Goal: Task Accomplishment & Management: Manage account settings

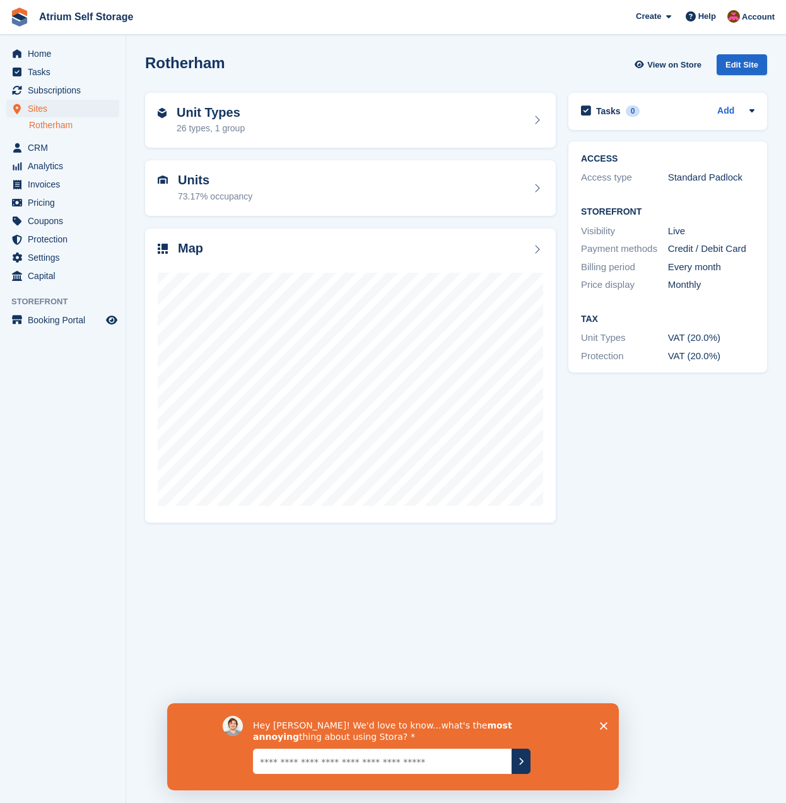
click at [603, 725] on polygon "Close survey" at bounding box center [604, 725] width 8 height 8
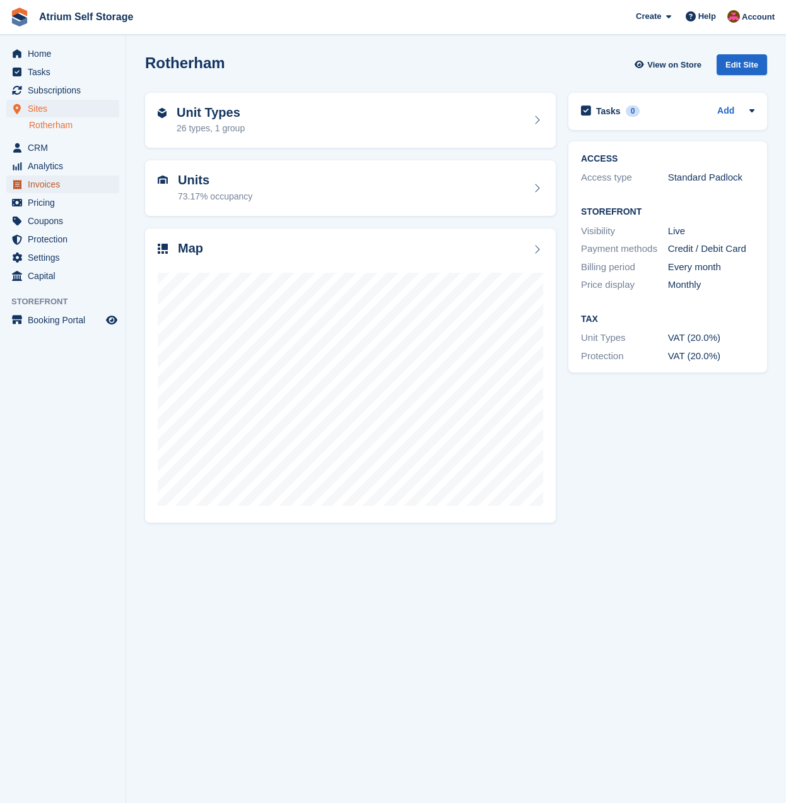
click at [33, 191] on span "Invoices" at bounding box center [66, 184] width 76 height 18
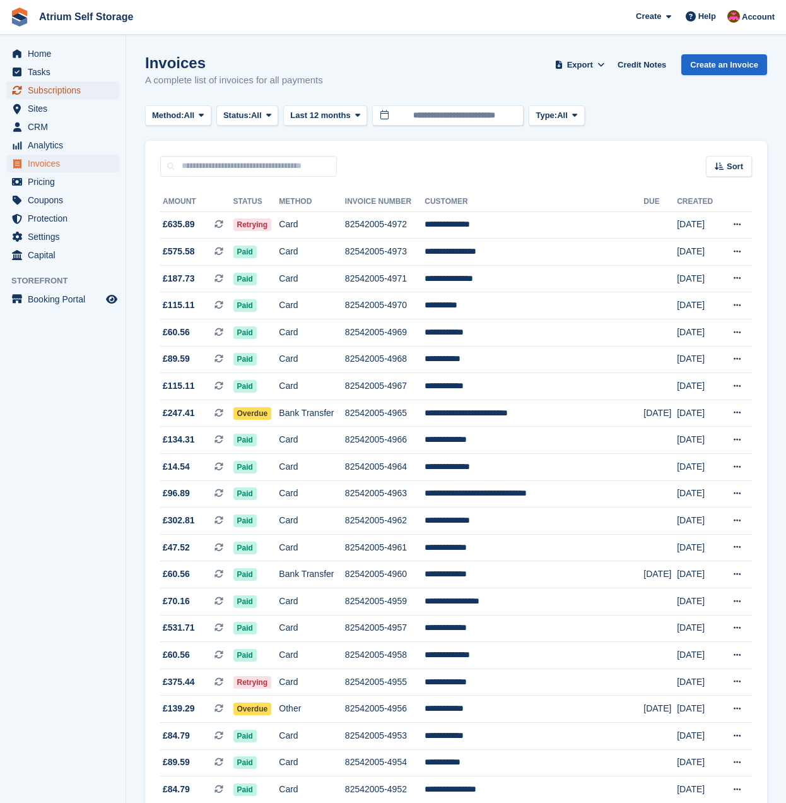
click at [34, 87] on span "Subscriptions" at bounding box center [66, 90] width 76 height 18
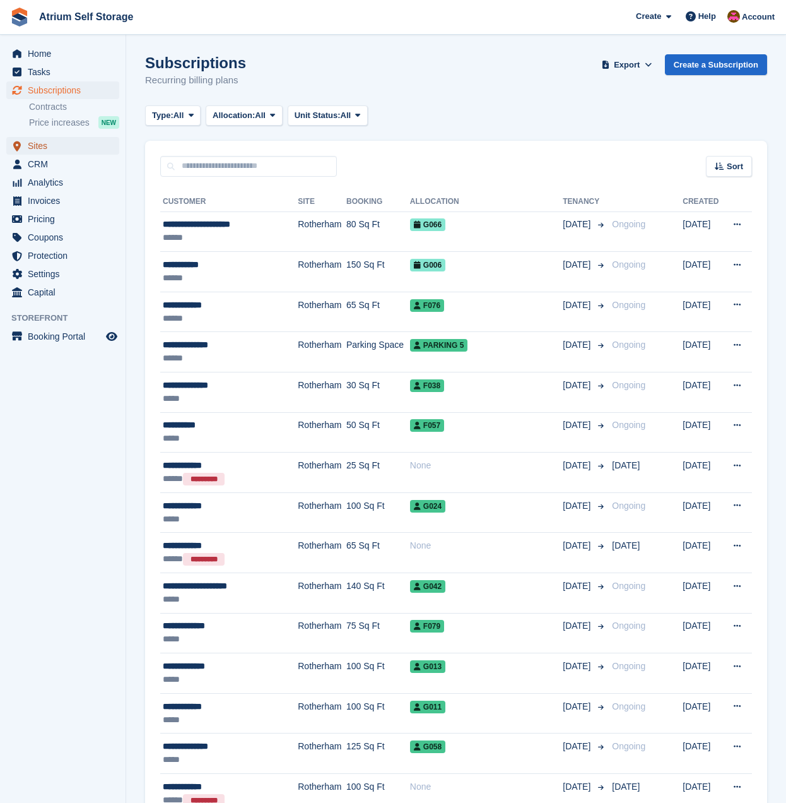
click at [40, 142] on span "Sites" at bounding box center [66, 146] width 76 height 18
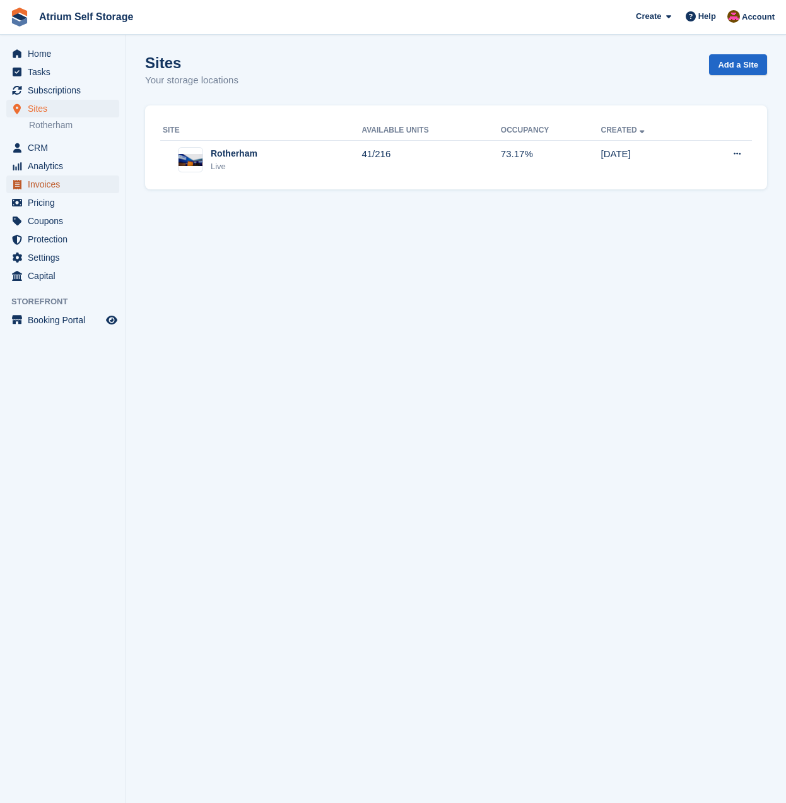
click at [74, 184] on span "Invoices" at bounding box center [66, 184] width 76 height 18
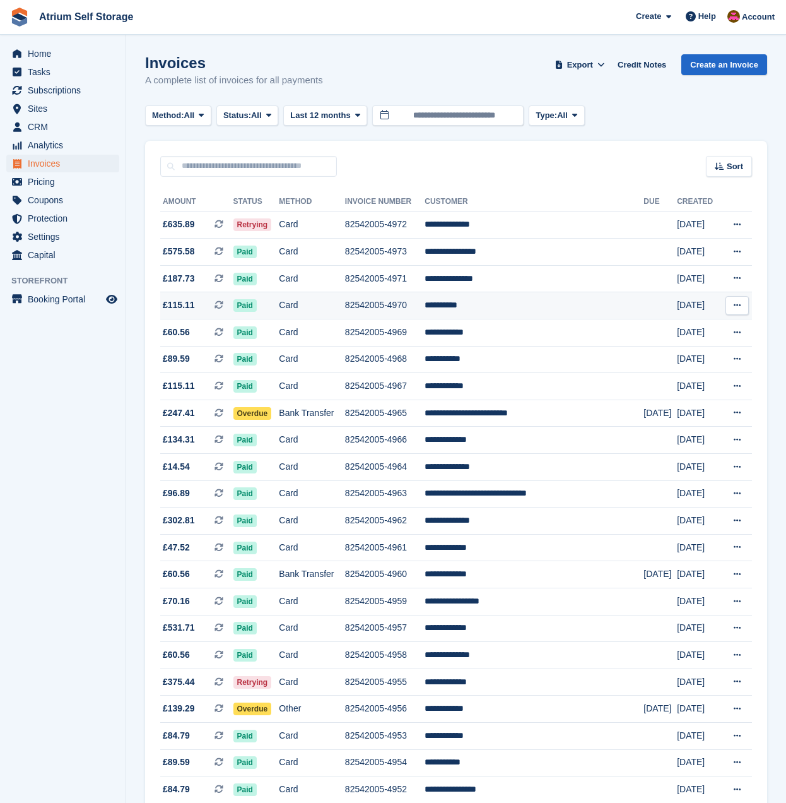
click at [493, 311] on td "**********" at bounding box center [534, 305] width 219 height 27
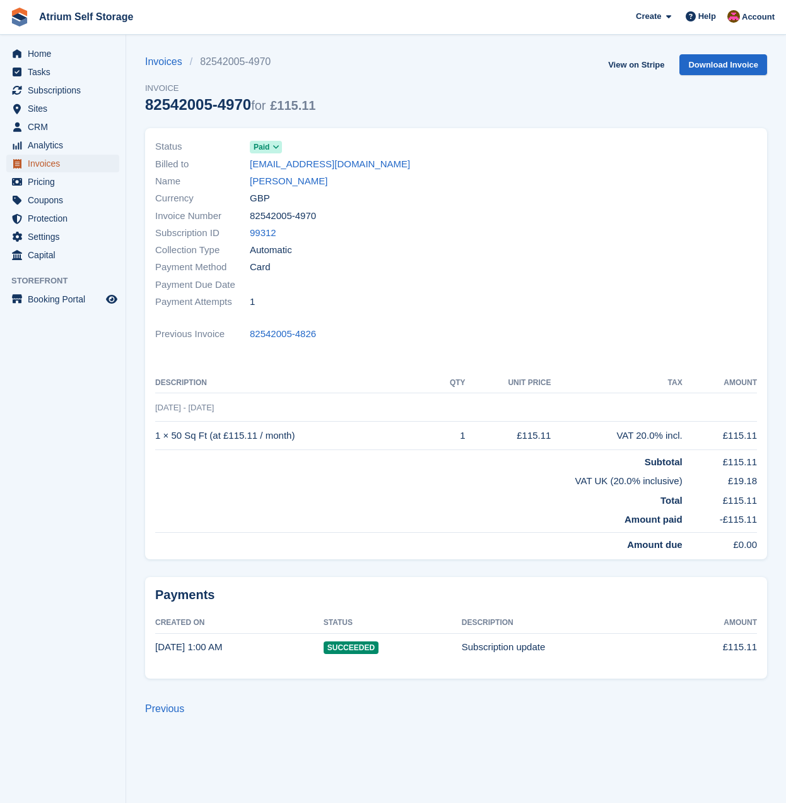
click at [80, 170] on span "Invoices" at bounding box center [66, 164] width 76 height 18
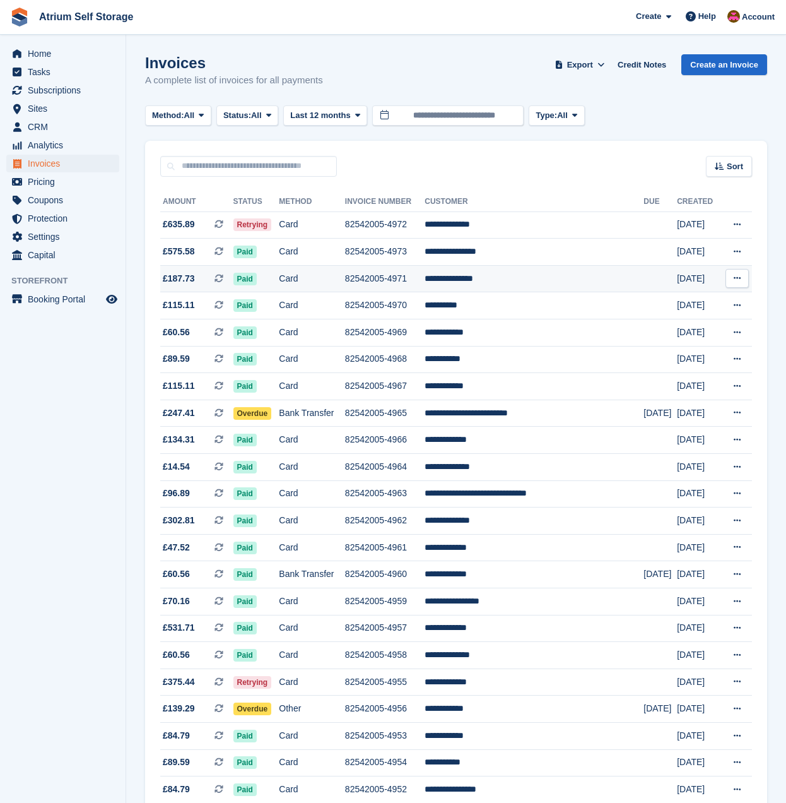
click at [493, 284] on td "**********" at bounding box center [534, 278] width 219 height 27
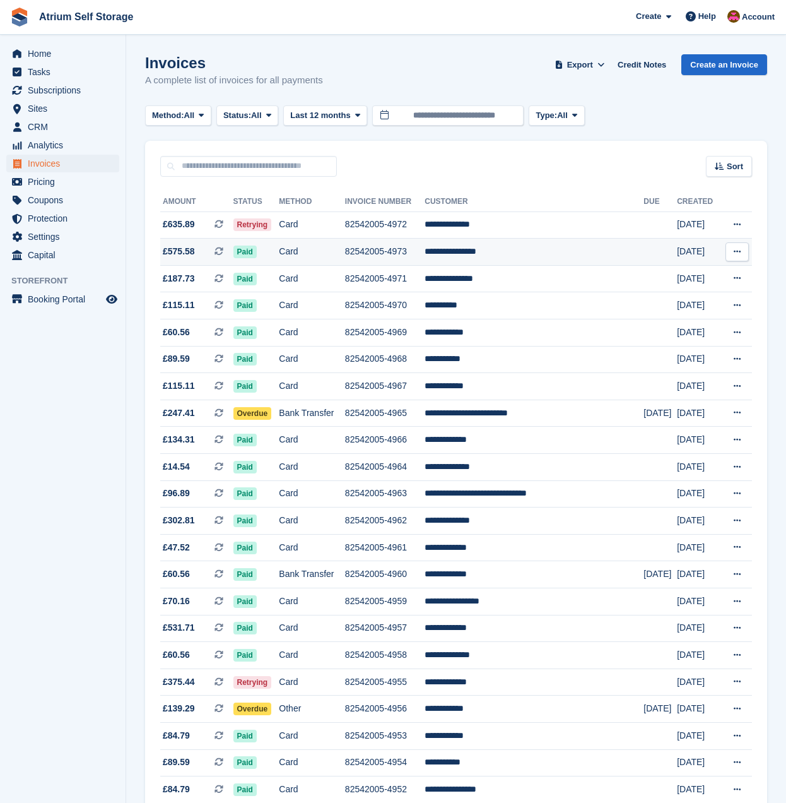
click at [490, 253] on td "**********" at bounding box center [534, 252] width 219 height 27
click at [64, 50] on span "Home" at bounding box center [66, 54] width 76 height 18
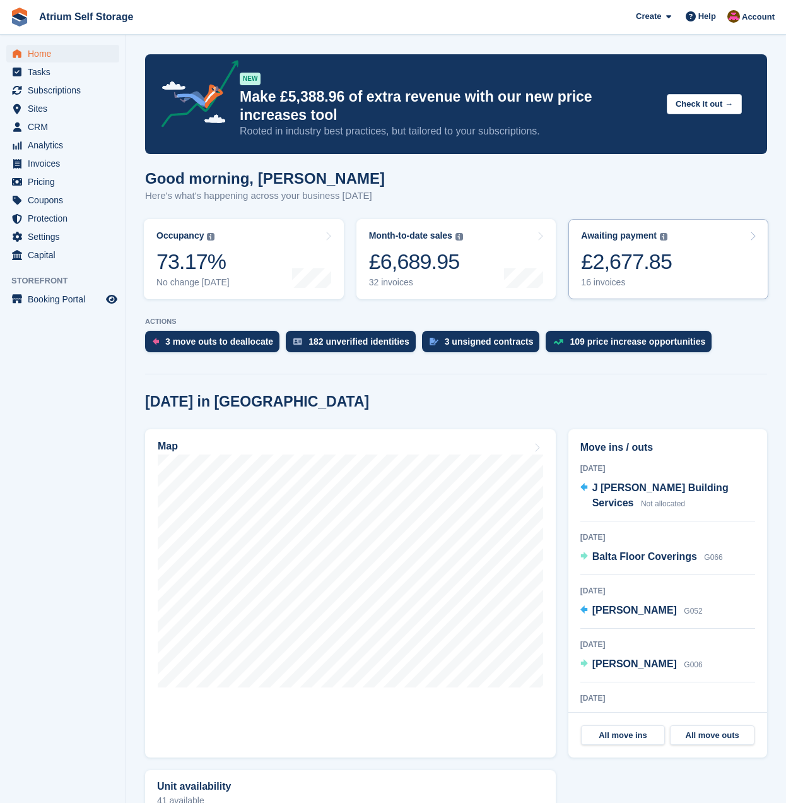
click at [624, 261] on div "£2,677.85" at bounding box center [626, 262] width 91 height 26
click at [42, 160] on span "Invoices" at bounding box center [66, 164] width 76 height 18
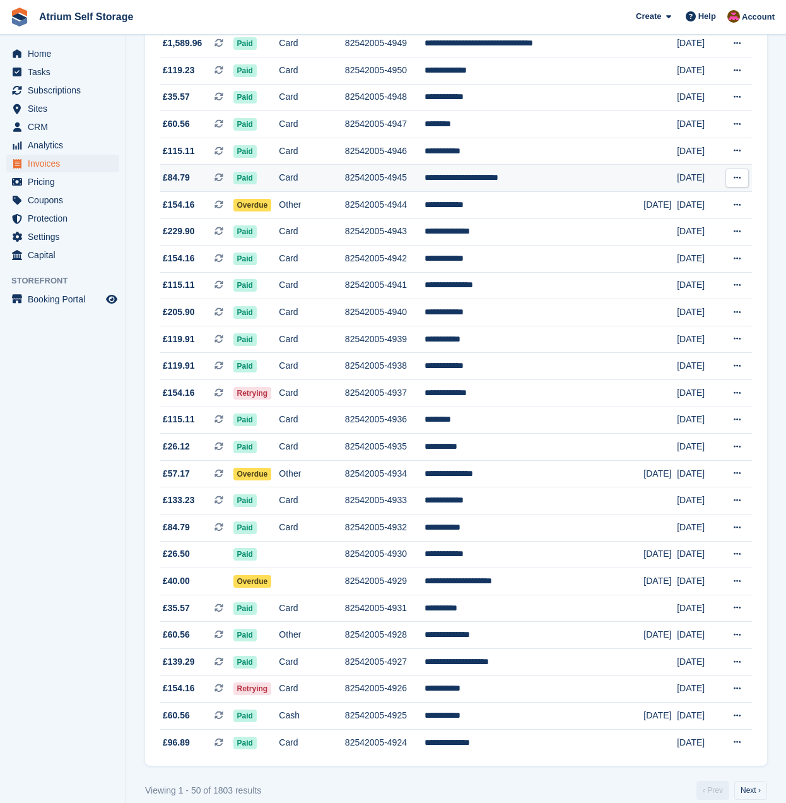
scroll to position [815, 0]
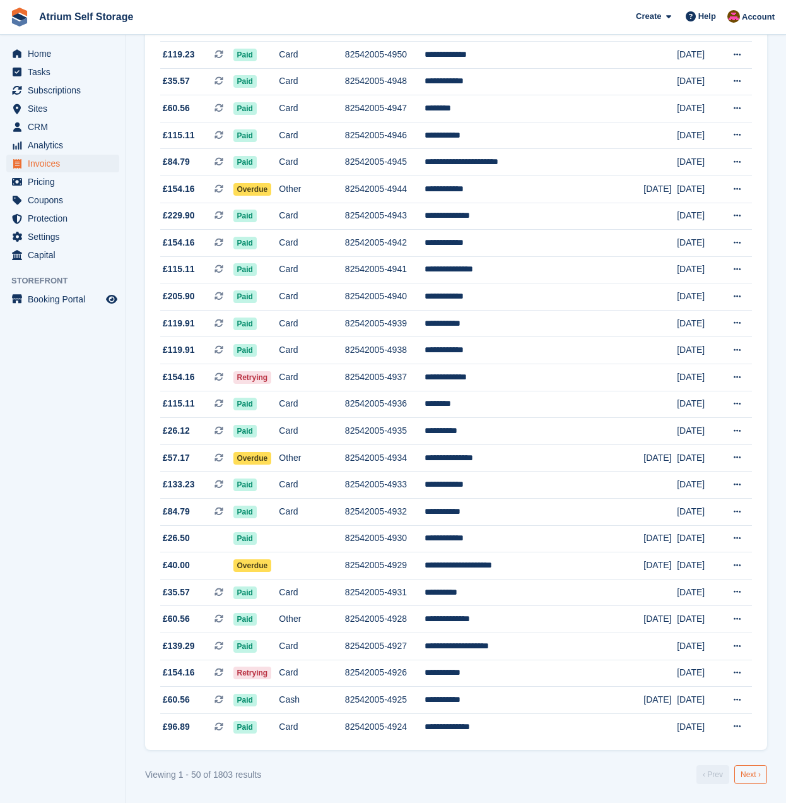
click at [745, 777] on link "Next ›" at bounding box center [750, 774] width 33 height 19
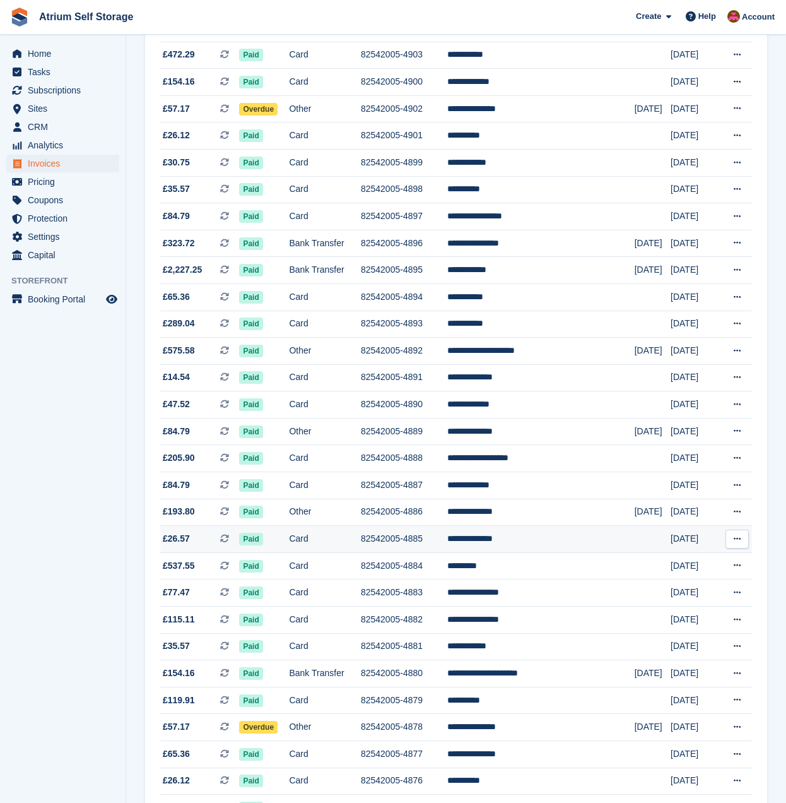
scroll to position [815, 0]
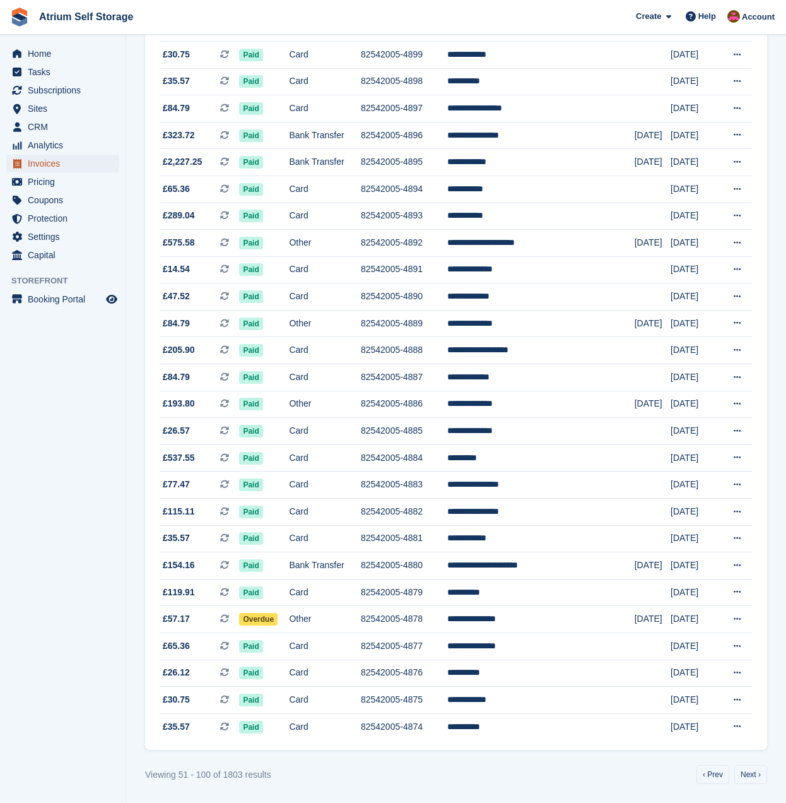
click at [46, 162] on span "Invoices" at bounding box center [66, 164] width 76 height 18
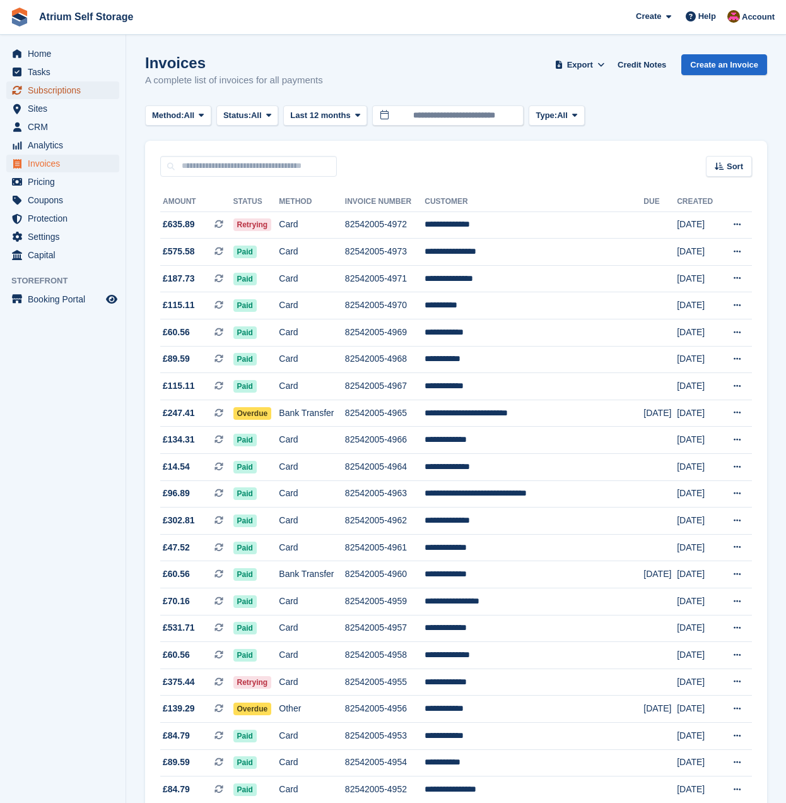
click at [37, 95] on span "Subscriptions" at bounding box center [66, 90] width 76 height 18
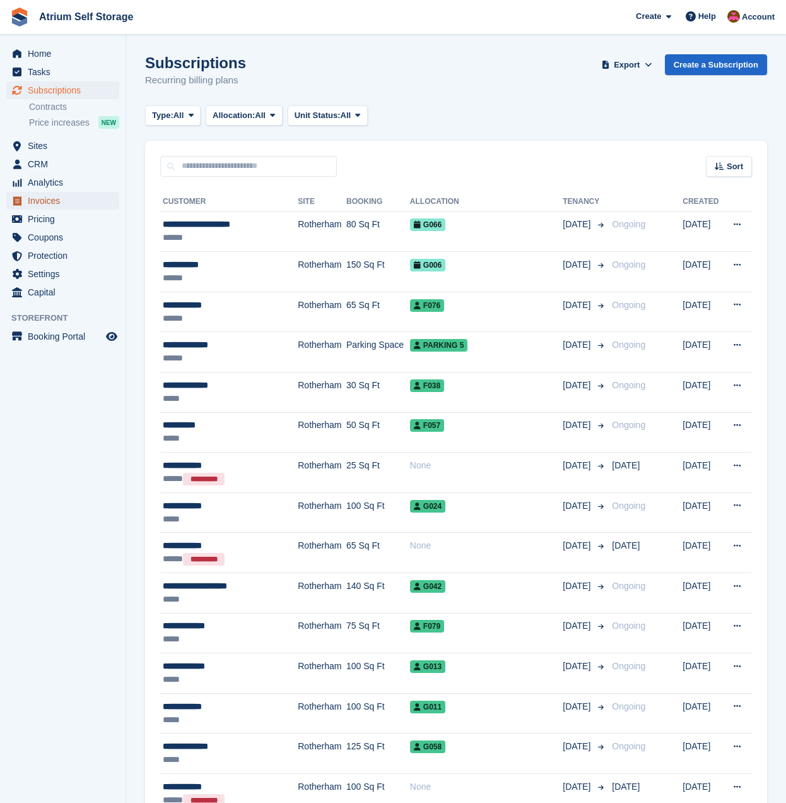
click at [51, 208] on span "Invoices" at bounding box center [66, 201] width 76 height 18
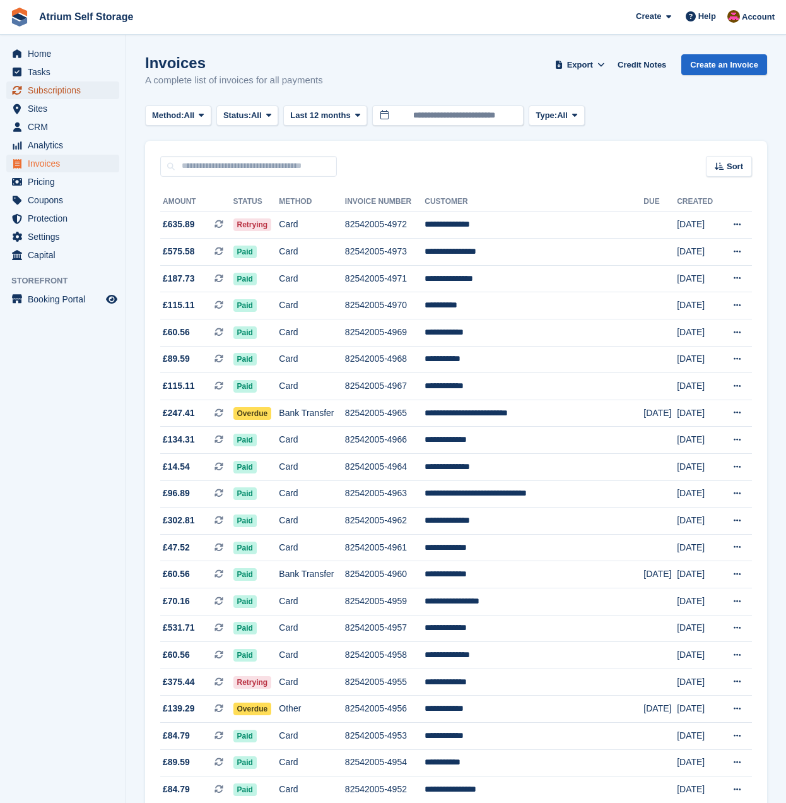
click at [43, 90] on span "Subscriptions" at bounding box center [66, 90] width 76 height 18
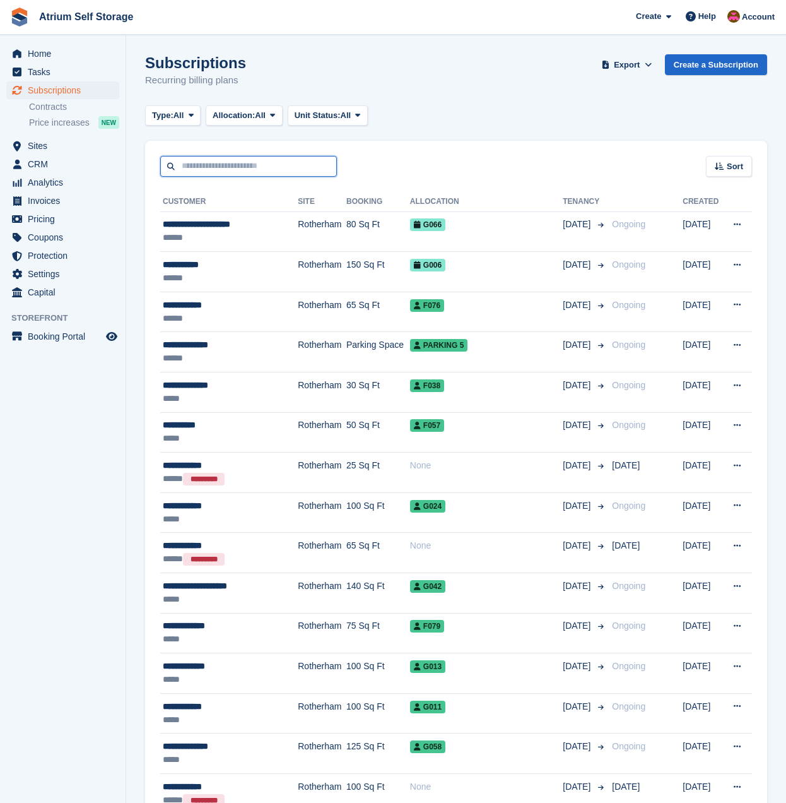
click at [217, 168] on input "text" at bounding box center [248, 166] width 177 height 21
type input "******"
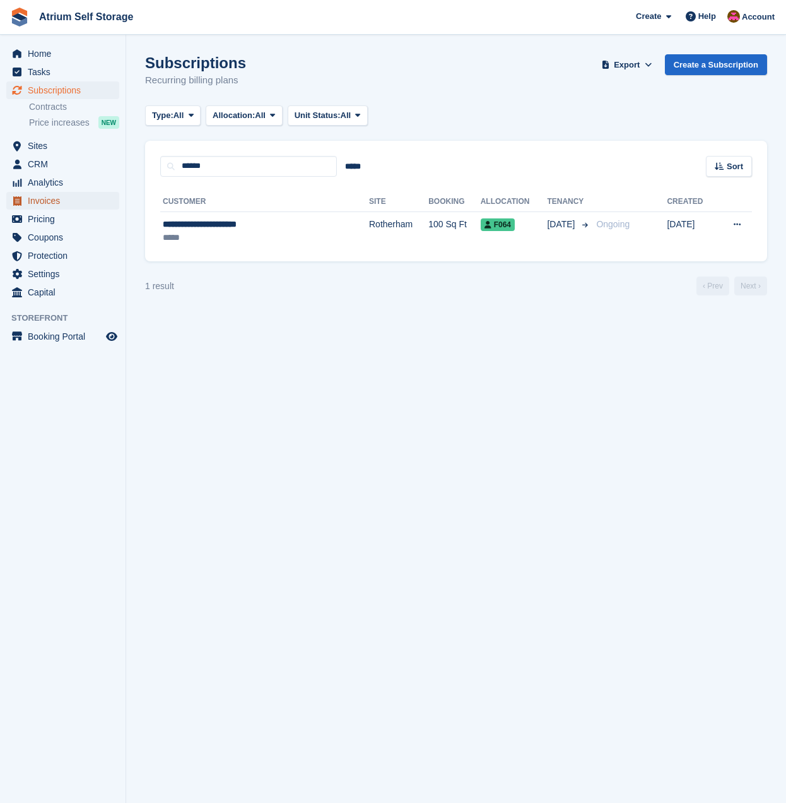
click at [41, 200] on span "Invoices" at bounding box center [66, 201] width 76 height 18
